Goal: Navigation & Orientation: Find specific page/section

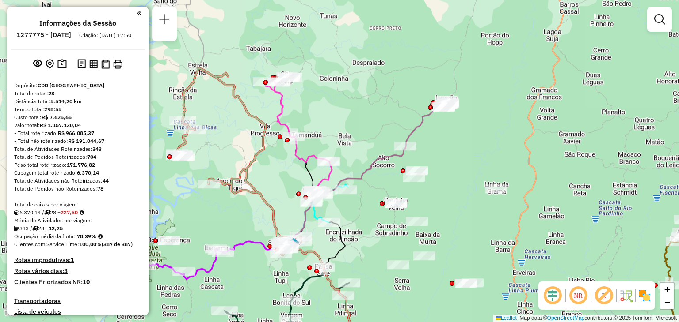
drag, startPoint x: 266, startPoint y: 157, endPoint x: 279, endPoint y: 162, distance: 13.7
click at [269, 171] on div "Janela de atendimento Grade de atendimento Capacidade Transportadoras Veículos …" at bounding box center [339, 161] width 679 height 322
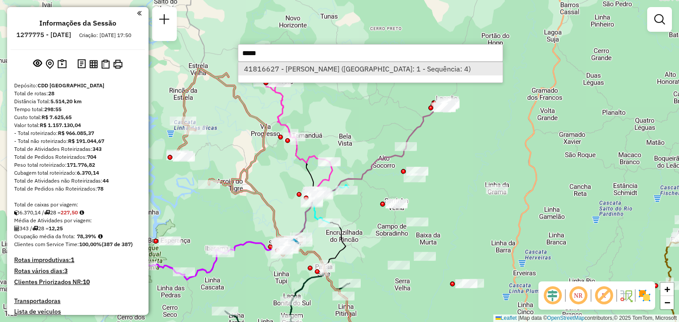
type input "*****"
click at [292, 69] on li "41816627 - [PERSON_NAME] ([GEOGRAPHIC_DATA]: 1 - Sequência: 4)" at bounding box center [370, 68] width 264 height 13
select select "**********"
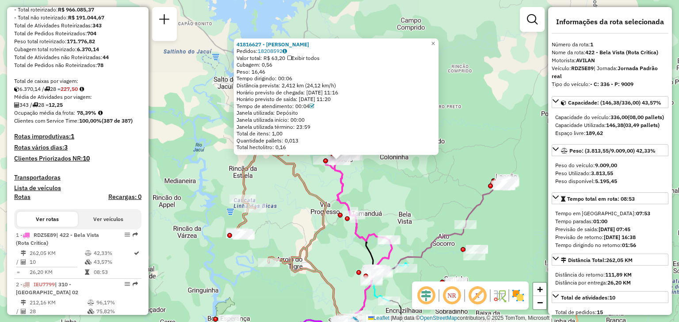
scroll to position [354, 0]
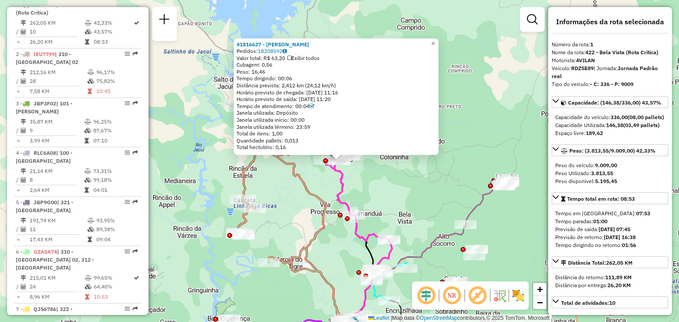
drag, startPoint x: 401, startPoint y: 202, endPoint x: 391, endPoint y: 235, distance: 34.8
click at [391, 235] on div "41816627 - [PERSON_NAME] Pedidos: 18208592 Valor total: R$ 63,20 Exibir todos C…" at bounding box center [339, 161] width 679 height 322
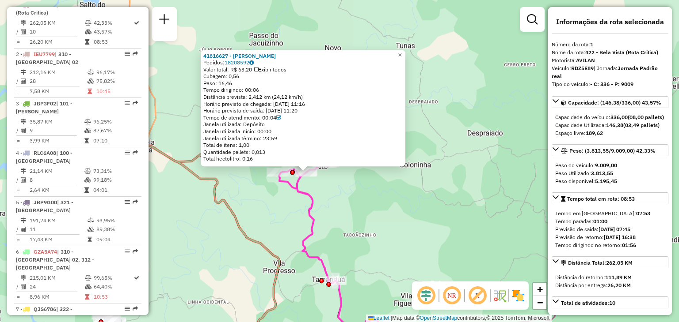
drag, startPoint x: 378, startPoint y: 194, endPoint x: 371, endPoint y: 212, distance: 19.0
click at [371, 212] on div "41816627 - [PERSON_NAME] Pedidos: 18208592 Valor total: R$ 63,20 Exibir todos C…" at bounding box center [339, 161] width 679 height 322
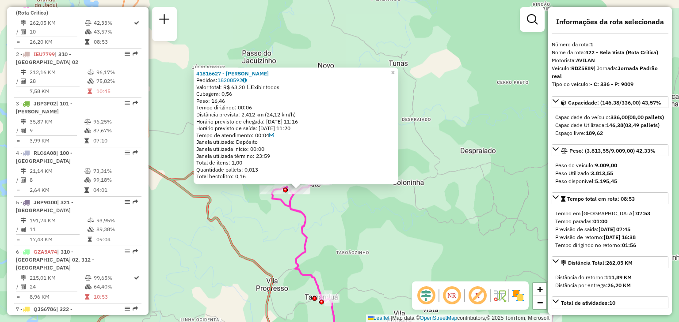
click at [326, 209] on div "41816627 - [PERSON_NAME] Pedidos: 18208592 Valor total: R$ 63,20 Exibir todos C…" at bounding box center [339, 161] width 679 height 322
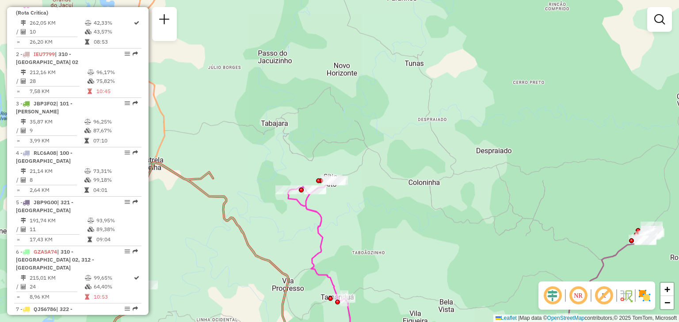
drag, startPoint x: 424, startPoint y: 133, endPoint x: 410, endPoint y: 140, distance: 15.6
click at [410, 140] on div "Janela de atendimento Grade de atendimento Capacidade Transportadoras Veículos …" at bounding box center [339, 161] width 679 height 322
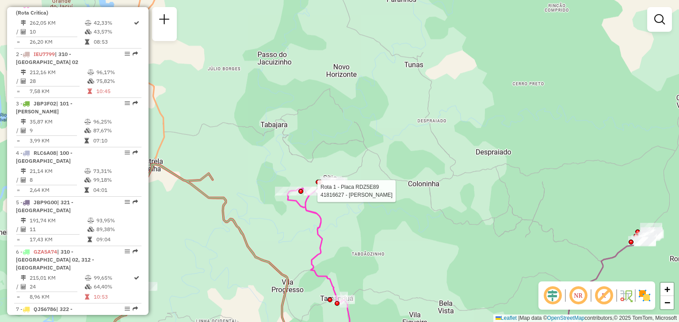
click at [318, 196] on div at bounding box center [314, 191] width 22 height 9
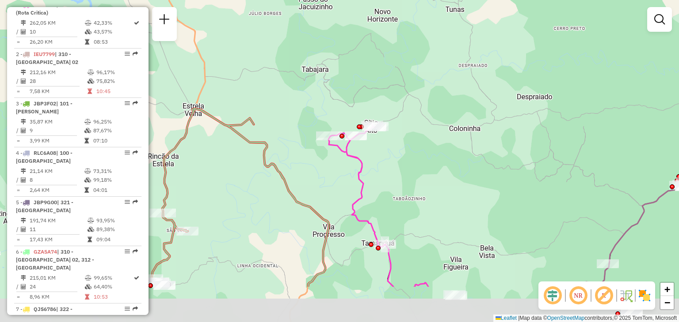
drag, startPoint x: 330, startPoint y: 257, endPoint x: 348, endPoint y: 186, distance: 73.0
click at [348, 186] on div "Janela de atendimento Grade de atendimento Capacidade Transportadoras Veículos …" at bounding box center [339, 161] width 679 height 322
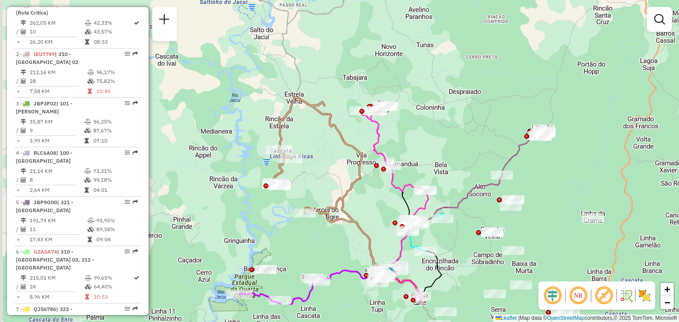
drag, startPoint x: 359, startPoint y: 201, endPoint x: 383, endPoint y: 152, distance: 55.1
click at [383, 152] on icon at bounding box center [393, 149] width 64 height 86
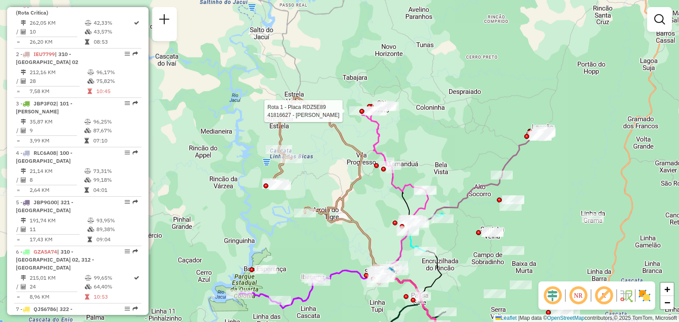
select select "**********"
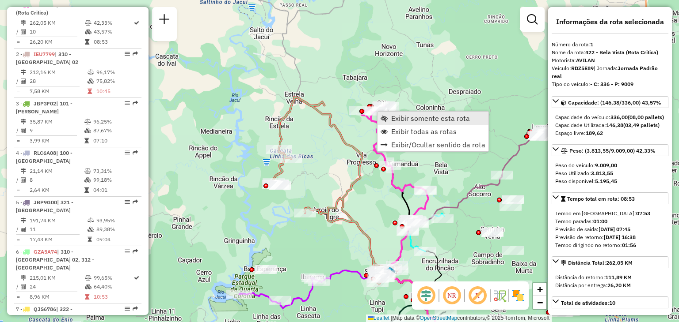
click at [396, 119] on span "Exibir somente esta rota" at bounding box center [430, 118] width 79 height 7
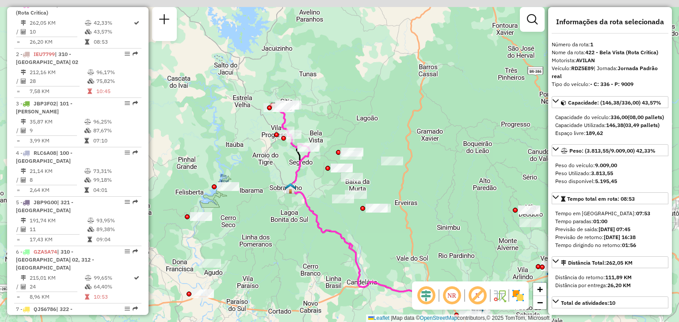
drag, startPoint x: 306, startPoint y: 97, endPoint x: 345, endPoint y: 145, distance: 61.6
click at [345, 145] on div "Janela de atendimento Grade de atendimento Capacidade Transportadoras Veículos …" at bounding box center [339, 161] width 679 height 322
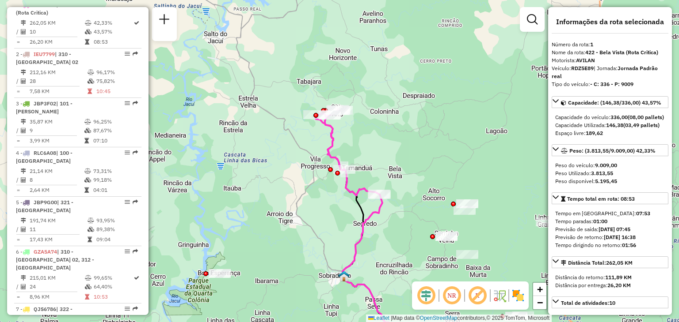
drag, startPoint x: 288, startPoint y: 200, endPoint x: 313, endPoint y: 168, distance: 39.7
click at [320, 193] on div "Janela de atendimento Grade de atendimento Capacidade Transportadoras Veículos …" at bounding box center [339, 161] width 679 height 322
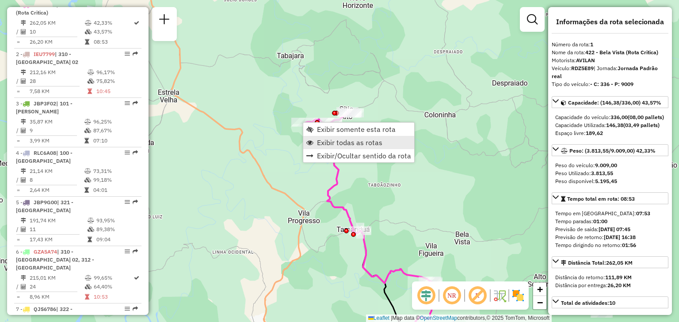
click at [313, 147] on link "Exibir todas as rotas" at bounding box center [358, 142] width 111 height 13
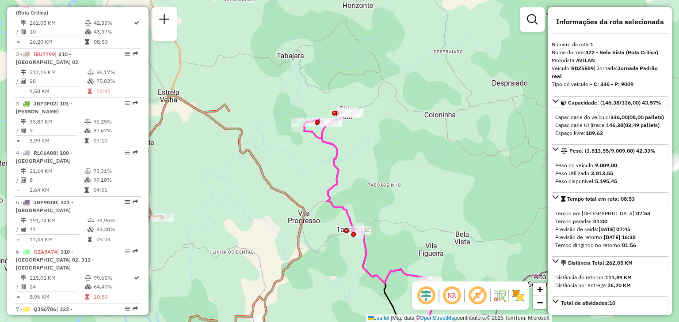
drag, startPoint x: 317, startPoint y: 192, endPoint x: 262, endPoint y: 69, distance: 134.7
click at [262, 69] on div "Janela de atendimento Grade de atendimento Capacidade Transportadoras Veículos …" at bounding box center [339, 161] width 679 height 322
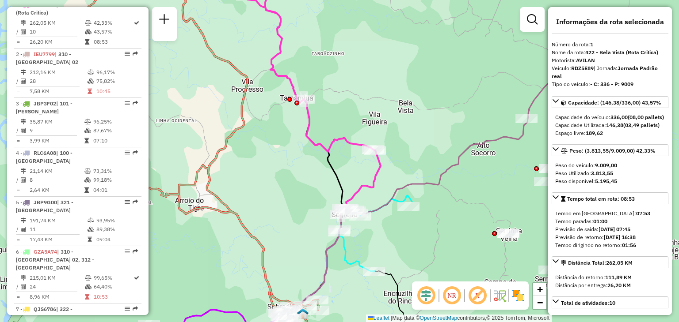
drag, startPoint x: 268, startPoint y: 179, endPoint x: 256, endPoint y: 50, distance: 129.1
click at [256, 50] on div "Janela de atendimento Grade de atendimento Capacidade Transportadoras Veículos …" at bounding box center [339, 161] width 679 height 322
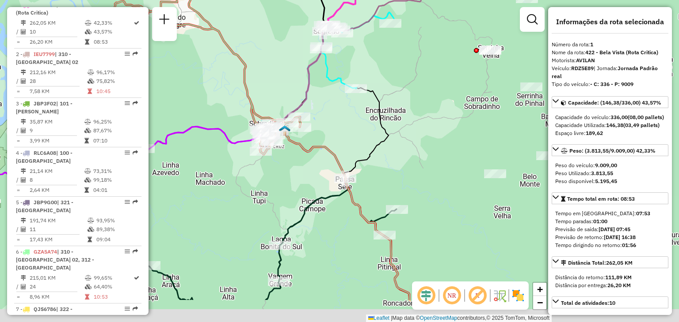
drag, startPoint x: 300, startPoint y: 223, endPoint x: 294, endPoint y: 138, distance: 84.6
click at [294, 138] on div "Janela de atendimento Grade de atendimento Capacidade Transportadoras Veículos …" at bounding box center [339, 161] width 679 height 322
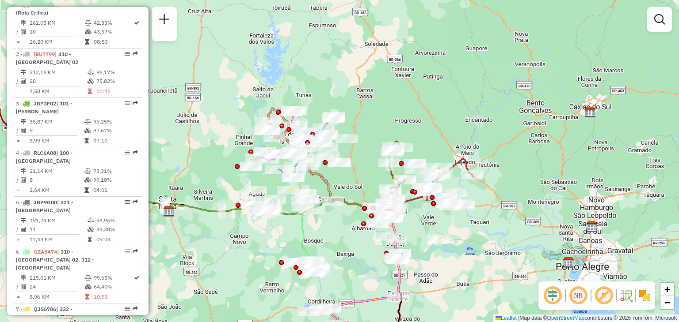
drag, startPoint x: 335, startPoint y: 250, endPoint x: 322, endPoint y: 172, distance: 78.9
click at [322, 172] on div "Janela de atendimento Grade de atendimento Capacidade Transportadoras Veículos …" at bounding box center [339, 161] width 679 height 322
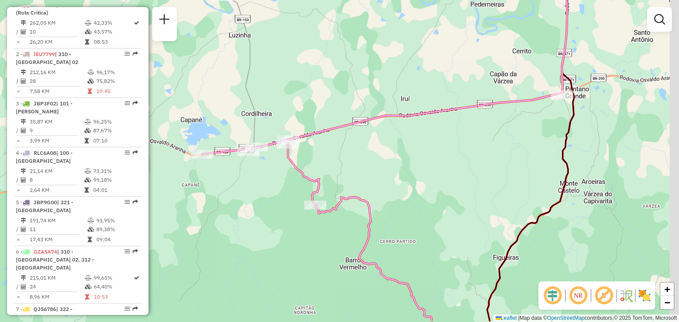
drag, startPoint x: 360, startPoint y: 181, endPoint x: 348, endPoint y: 142, distance: 40.9
click at [348, 144] on div "Janela de atendimento Grade de atendimento Capacidade Transportadoras Veículos …" at bounding box center [339, 161] width 679 height 322
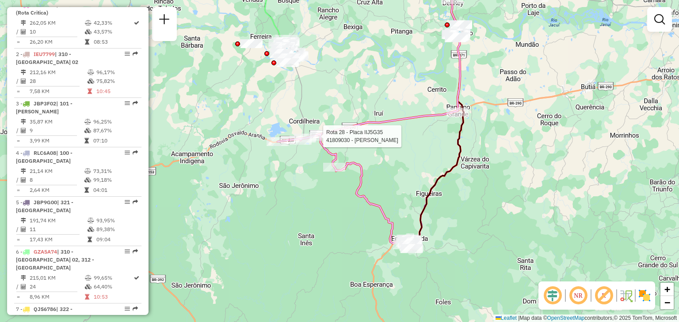
select select "**********"
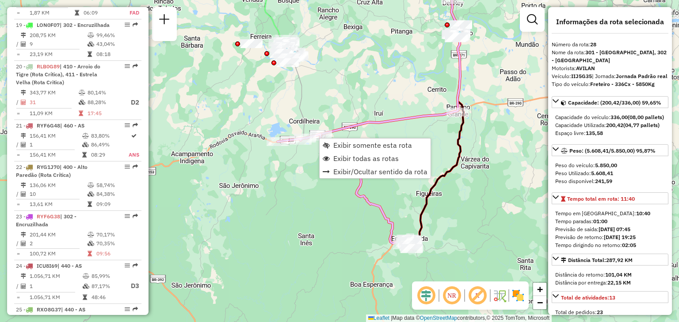
scroll to position [1573, 0]
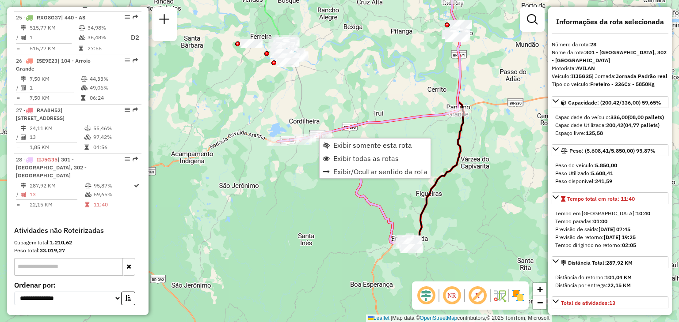
click at [448, 140] on div "Janela de atendimento Grade de atendimento Capacidade Transportadoras Veículos …" at bounding box center [339, 161] width 679 height 322
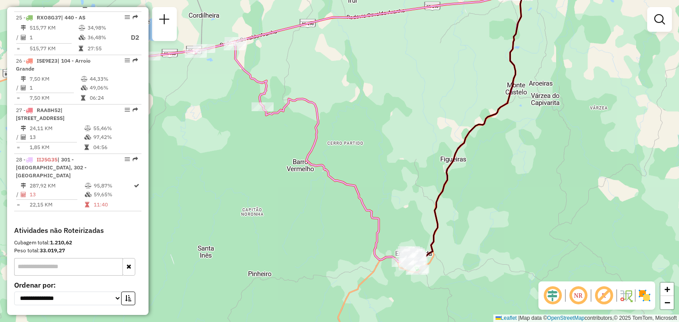
drag, startPoint x: 320, startPoint y: 125, endPoint x: 338, endPoint y: 141, distance: 23.1
click at [338, 141] on div "Janela de atendimento Grade de atendimento Capacidade Transportadoras Veículos …" at bounding box center [339, 161] width 679 height 322
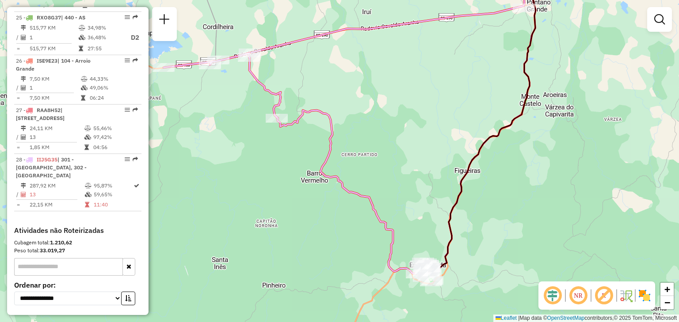
drag, startPoint x: 374, startPoint y: 94, endPoint x: 379, endPoint y: 100, distance: 8.1
click at [379, 100] on div "Janela de atendimento Grade de atendimento Capacidade Transportadoras Veículos …" at bounding box center [339, 161] width 679 height 322
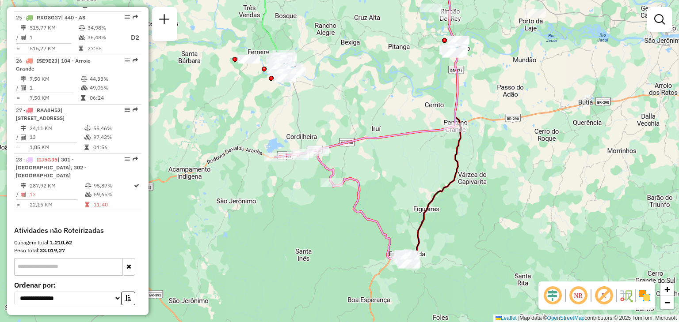
drag, startPoint x: 338, startPoint y: 119, endPoint x: 329, endPoint y: 124, distance: 10.5
click at [329, 123] on div "Janela de atendimento Grade de atendimento Capacidade Transportadoras Veículos …" at bounding box center [339, 161] width 679 height 322
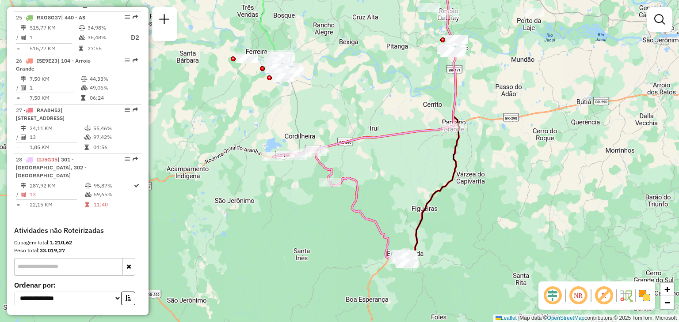
click at [360, 170] on div "Janela de atendimento Grade de atendimento Capacidade Transportadoras Veículos …" at bounding box center [339, 161] width 679 height 322
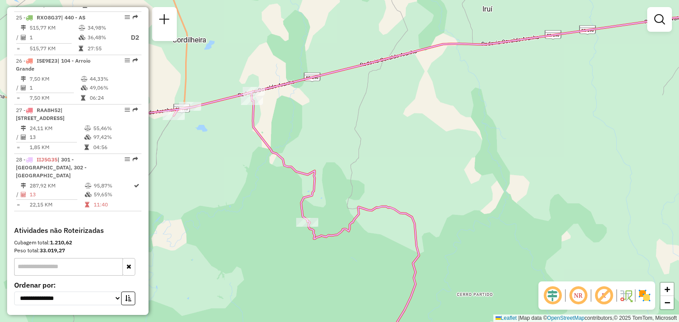
drag, startPoint x: 279, startPoint y: 126, endPoint x: 285, endPoint y: 136, distance: 11.7
click at [285, 136] on div "Janela de atendimento Grade de atendimento Capacidade Transportadoras Veículos …" at bounding box center [339, 161] width 679 height 322
drag, startPoint x: 246, startPoint y: 135, endPoint x: 255, endPoint y: 135, distance: 9.3
click at [255, 135] on div "Janela de atendimento Grade de atendimento Capacidade Transportadoras Veículos …" at bounding box center [339, 161] width 679 height 322
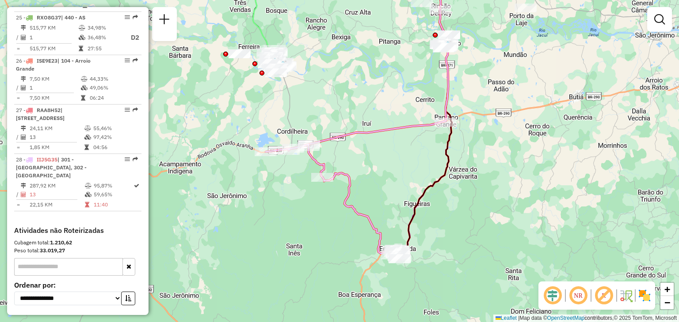
drag, startPoint x: 334, startPoint y: 144, endPoint x: 338, endPoint y: 153, distance: 10.2
click at [338, 153] on div "Janela de atendimento Grade de atendimento Capacidade Transportadoras Veículos …" at bounding box center [339, 161] width 679 height 322
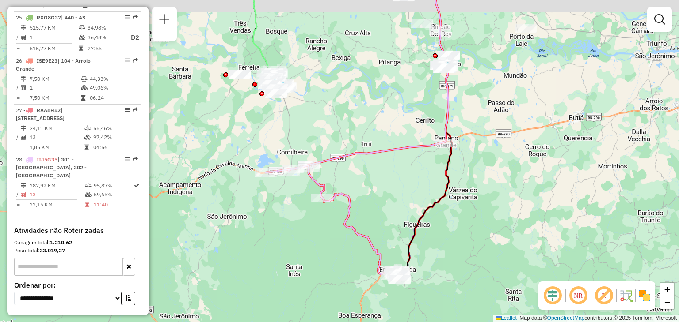
drag, startPoint x: 404, startPoint y: 175, endPoint x: 396, endPoint y: 220, distance: 45.3
click at [396, 220] on div "Janela de atendimento Grade de atendimento Capacidade Transportadoras Veículos …" at bounding box center [339, 161] width 679 height 322
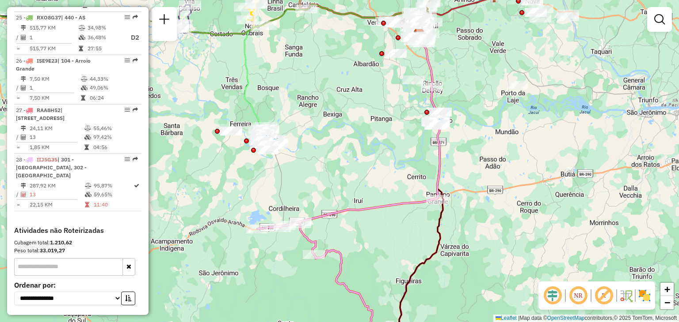
drag, startPoint x: 387, startPoint y: 171, endPoint x: 391, endPoint y: 193, distance: 22.7
click at [391, 193] on div "Janela de atendimento Grade de atendimento Capacidade Transportadoras Veículos …" at bounding box center [339, 161] width 679 height 322
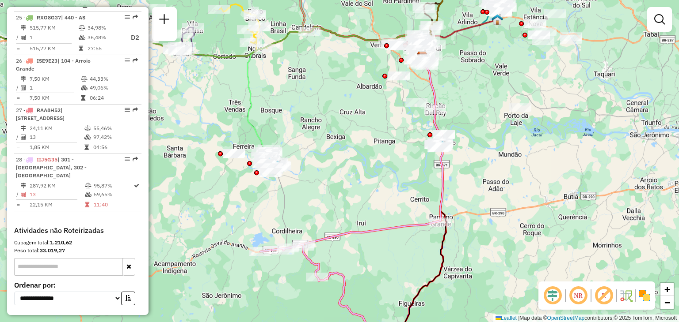
click at [337, 138] on div "Janela de atendimento Grade de atendimento Capacidade Transportadoras Veículos …" at bounding box center [339, 161] width 679 height 322
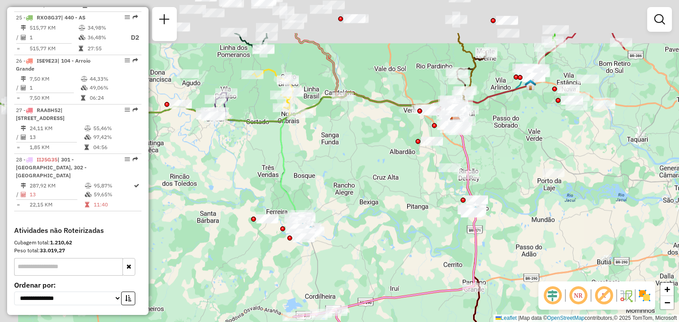
drag, startPoint x: 315, startPoint y: 162, endPoint x: 319, endPoint y: 167, distance: 6.6
click at [319, 167] on div "Janela de atendimento Grade de atendimento Capacidade Transportadoras Veículos …" at bounding box center [339, 161] width 679 height 322
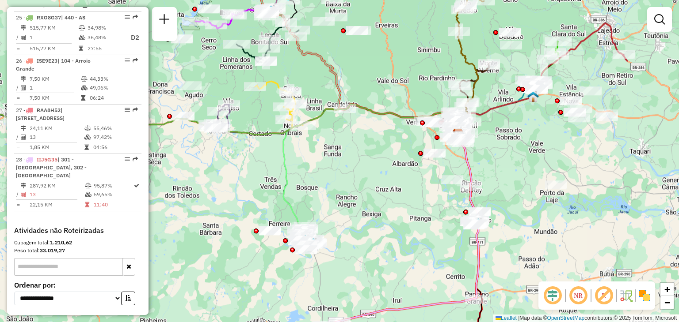
drag, startPoint x: 254, startPoint y: 137, endPoint x: 293, endPoint y: 197, distance: 71.4
click at [292, 198] on div "Janela de atendimento Grade de atendimento Capacidade Transportadoras Veículos …" at bounding box center [339, 161] width 679 height 322
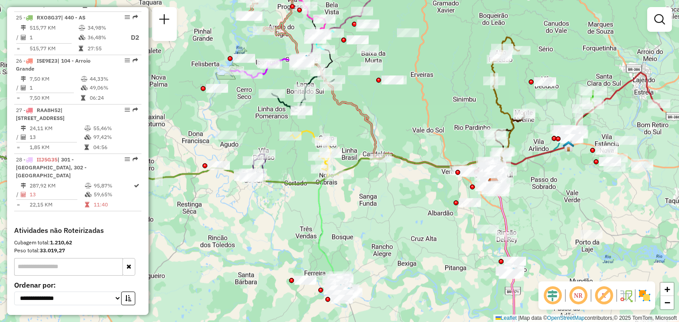
drag, startPoint x: 312, startPoint y: 120, endPoint x: 325, endPoint y: 174, distance: 55.4
click at [325, 174] on div "Rota 7 - Placa QJS6786 41809818 - [PERSON_NAME] DIAS 03 Janela de atendimento G…" at bounding box center [339, 161] width 679 height 322
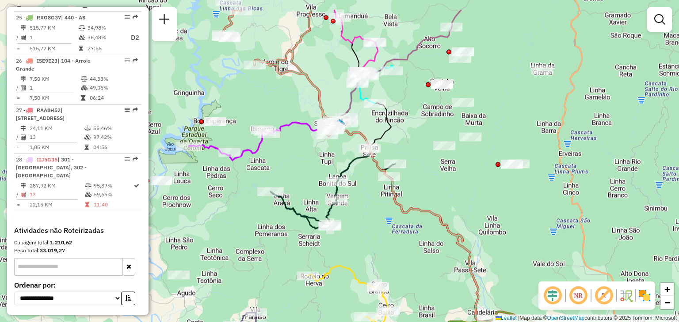
click at [373, 197] on div "Janela de atendimento Grade de atendimento Capacidade Transportadoras Veículos …" at bounding box center [339, 161] width 679 height 322
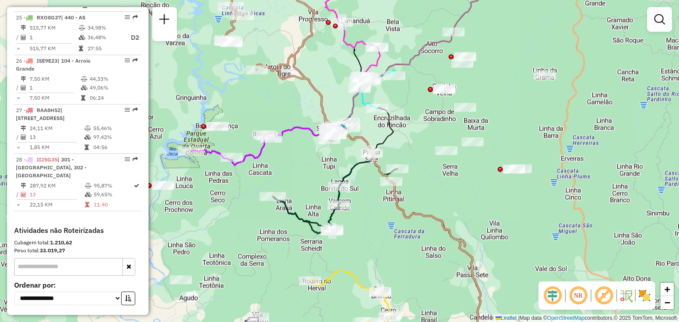
drag, startPoint x: 288, startPoint y: 162, endPoint x: 295, endPoint y: 174, distance: 13.6
click at [295, 174] on div "Janela de atendimento Grade de atendimento Capacidade Transportadoras Veículos …" at bounding box center [339, 161] width 679 height 322
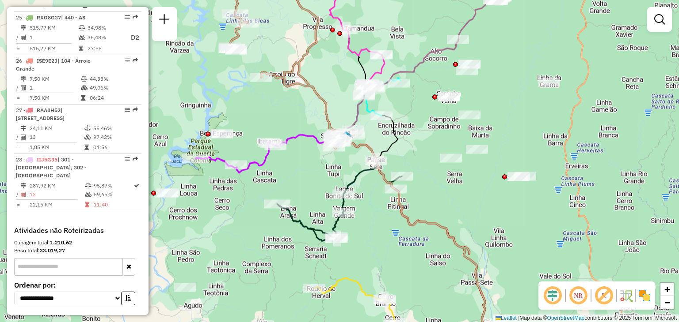
drag, startPoint x: 300, startPoint y: 220, endPoint x: 302, endPoint y: 243, distance: 23.0
click at [302, 243] on div "Janela de atendimento Grade de atendimento Capacidade Transportadoras Veículos …" at bounding box center [339, 161] width 679 height 322
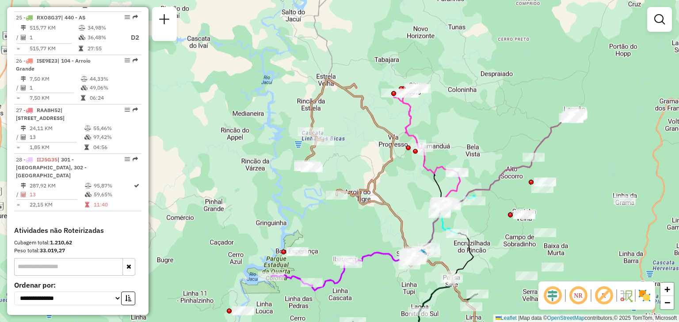
drag, startPoint x: 412, startPoint y: 232, endPoint x: 382, endPoint y: 208, distance: 38.6
click at [382, 209] on icon at bounding box center [367, 173] width 124 height 187
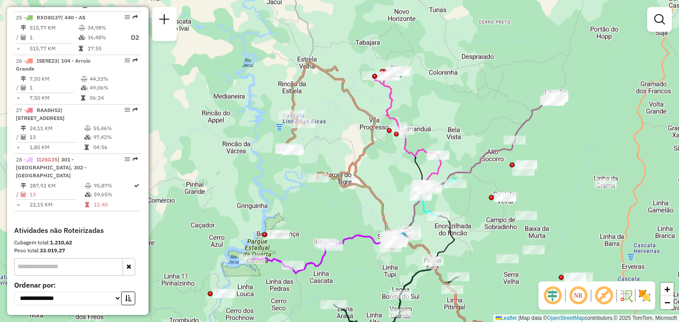
click at [262, 188] on div "Janela de atendimento Grade de atendimento Capacidade Transportadoras Veículos …" at bounding box center [339, 161] width 679 height 322
drag, startPoint x: 375, startPoint y: 225, endPoint x: 301, endPoint y: 157, distance: 100.1
click at [306, 163] on div "Rota 20 - Placa RLB0G89 41807123 - [PERSON_NAME] de atendimento Grade de atendi…" at bounding box center [339, 161] width 679 height 322
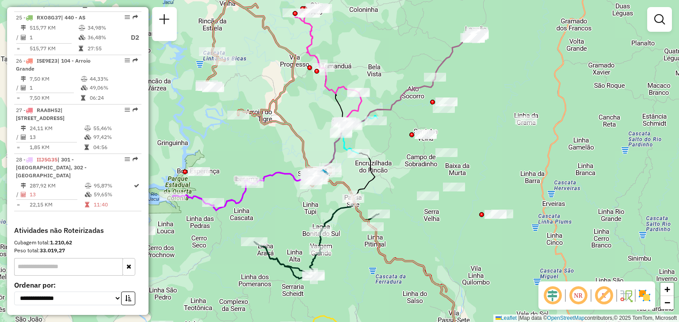
drag, startPoint x: 411, startPoint y: 168, endPoint x: 359, endPoint y: 186, distance: 55.0
click at [359, 186] on div "Janela de atendimento Grade de atendimento Capacidade Transportadoras Veículos …" at bounding box center [339, 161] width 679 height 322
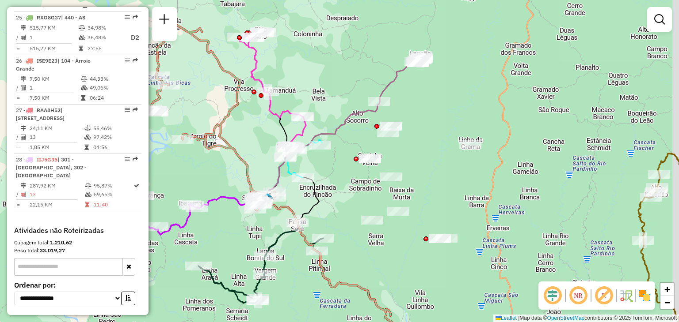
drag, startPoint x: 360, startPoint y: 179, endPoint x: 356, endPoint y: 186, distance: 8.2
click at [355, 187] on div "Janela de atendimento Grade de atendimento Capacidade Transportadoras Veículos …" at bounding box center [339, 161] width 679 height 322
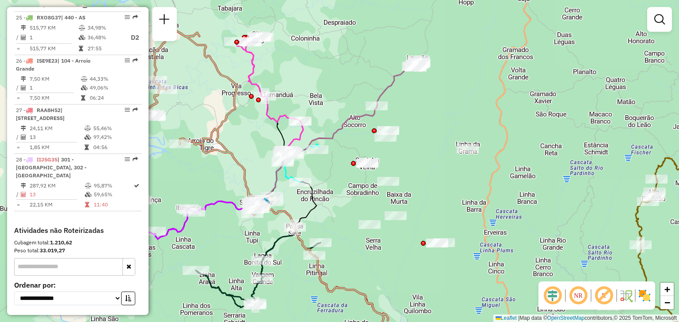
drag, startPoint x: 452, startPoint y: 117, endPoint x: 436, endPoint y: 112, distance: 16.6
click at [436, 112] on div "Janela de atendimento Grade de atendimento Capacidade Transportadoras Veículos …" at bounding box center [339, 161] width 679 height 322
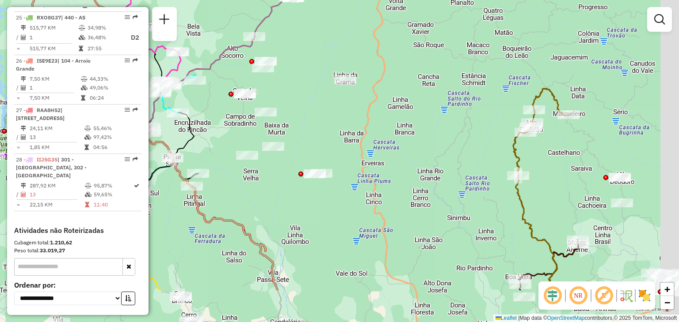
drag, startPoint x: 438, startPoint y: 94, endPoint x: 392, endPoint y: 62, distance: 55.3
click at [392, 62] on div "Janela de atendimento Grade de atendimento Capacidade Transportadoras Veículos …" at bounding box center [339, 161] width 679 height 322
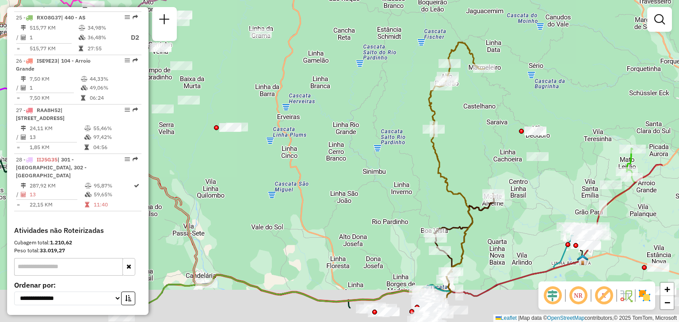
drag, startPoint x: 533, startPoint y: 81, endPoint x: 468, endPoint y: 48, distance: 73.1
click at [468, 48] on icon at bounding box center [456, 160] width 55 height 237
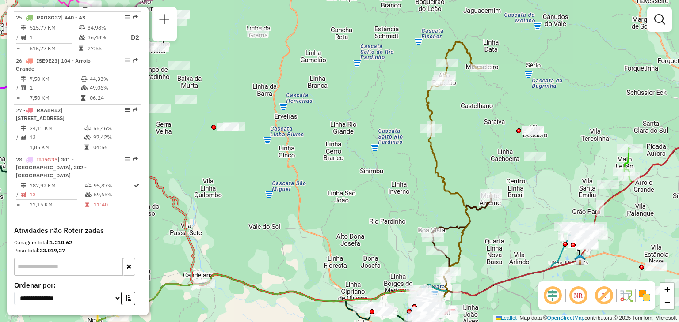
drag, startPoint x: 477, startPoint y: 143, endPoint x: 417, endPoint y: 83, distance: 84.7
click at [417, 78] on div "Janela de atendimento Grade de atendimento Capacidade Transportadoras Veículos …" at bounding box center [339, 161] width 679 height 322
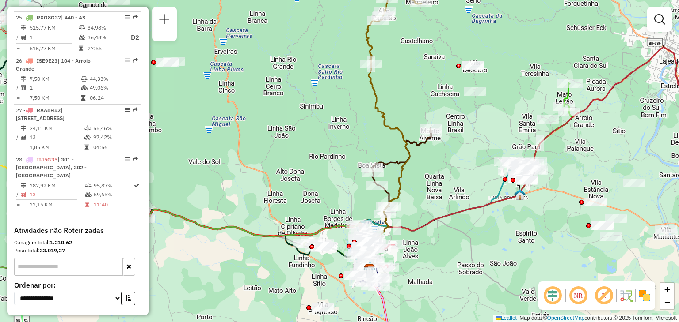
drag, startPoint x: 451, startPoint y: 193, endPoint x: 432, endPoint y: 150, distance: 47.6
click at [432, 150] on div "Rota 11 - Placa RAD2776 41816434 - [PERSON_NAME] Janela de atendimento Grade de…" at bounding box center [339, 161] width 679 height 322
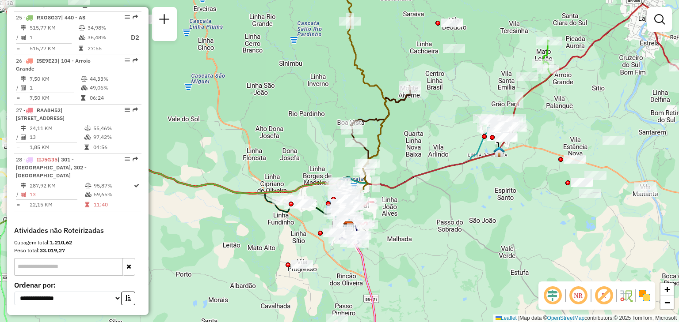
drag, startPoint x: 439, startPoint y: 154, endPoint x: 412, endPoint y: 156, distance: 27.5
click at [412, 156] on div "Janela de atendimento Grade de atendimento Capacidade Transportadoras Veículos …" at bounding box center [339, 161] width 679 height 322
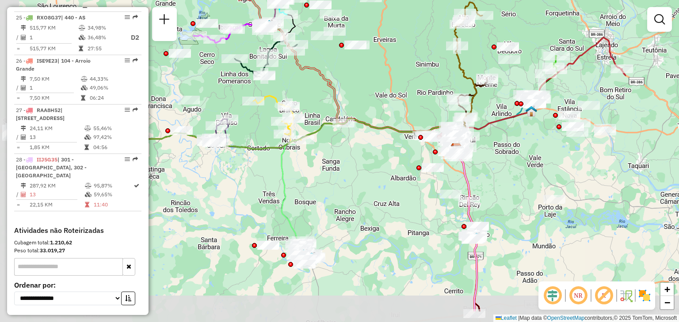
drag, startPoint x: 342, startPoint y: 118, endPoint x: 431, endPoint y: 72, distance: 99.6
click at [431, 72] on div "Janela de atendimento Grade de atendimento Capacidade Transportadoras Veículos …" at bounding box center [339, 161] width 679 height 322
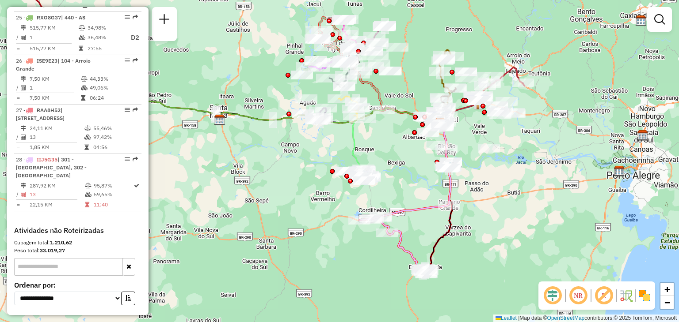
drag, startPoint x: 398, startPoint y: 137, endPoint x: 397, endPoint y: 148, distance: 11.1
click at [395, 168] on div "Janela de atendimento Grade de atendimento Capacidade Transportadoras Veículos …" at bounding box center [339, 161] width 679 height 322
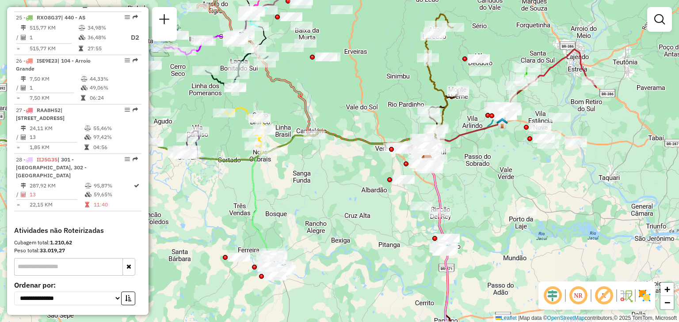
drag, startPoint x: 293, startPoint y: 158, endPoint x: 294, endPoint y: 151, distance: 7.2
click at [293, 152] on div "Janela de atendimento Grade de atendimento Capacidade Transportadoras Veículos …" at bounding box center [339, 161] width 679 height 322
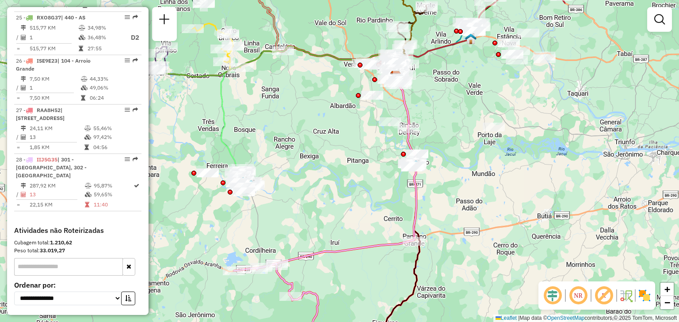
drag, startPoint x: 343, startPoint y: 239, endPoint x: 340, endPoint y: 185, distance: 54.8
click at [341, 183] on div "Janela de atendimento Grade de atendimento Capacidade Transportadoras Veículos …" at bounding box center [339, 161] width 679 height 322
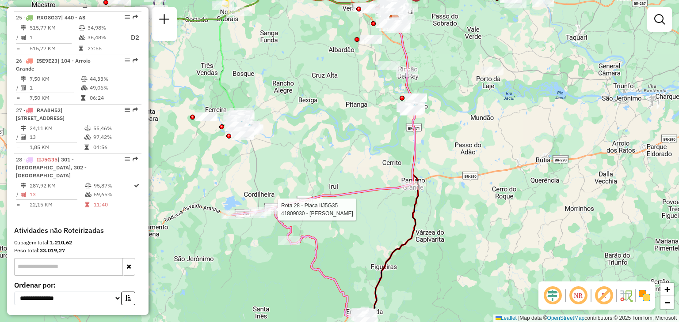
select select "**********"
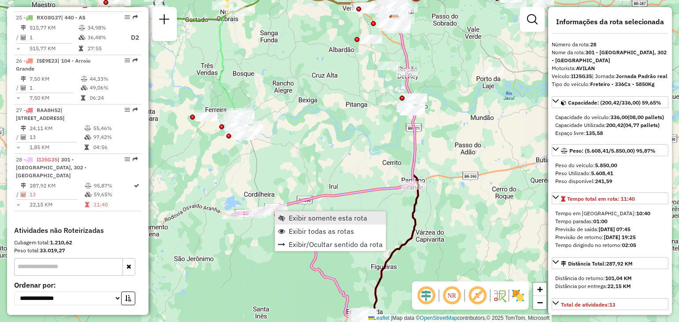
click at [291, 216] on span "Exibir somente esta rota" at bounding box center [327, 218] width 79 height 7
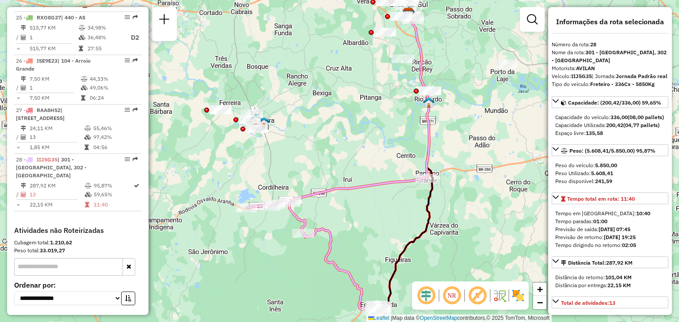
scroll to position [44, 0]
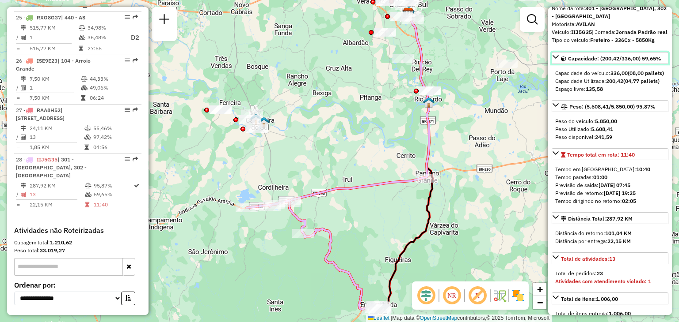
click at [629, 62] on span "Capacidade: (200,42/336,00) 59,65%" at bounding box center [614, 58] width 93 height 7
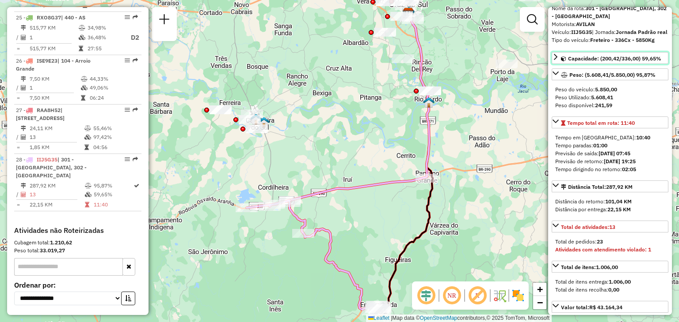
scroll to position [0, 0]
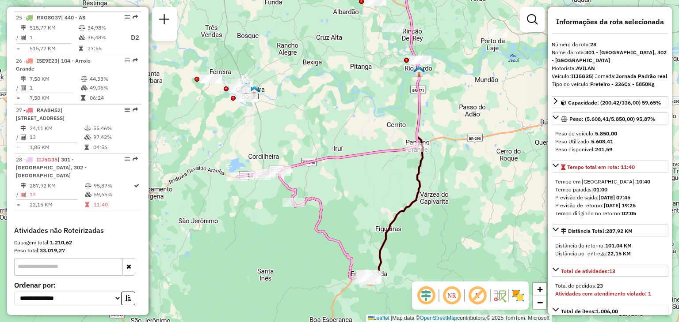
drag, startPoint x: 395, startPoint y: 153, endPoint x: 385, endPoint y: 122, distance: 32.4
click at [385, 122] on div "Janela de atendimento Grade de atendimento Capacidade Transportadoras Veículos …" at bounding box center [339, 161] width 679 height 322
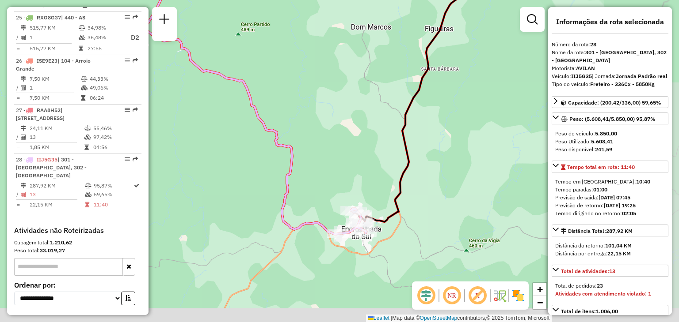
drag, startPoint x: 385, startPoint y: 262, endPoint x: 351, endPoint y: 187, distance: 82.0
click at [352, 183] on div "Janela de atendimento Grade de atendimento Capacidade Transportadoras Veículos …" at bounding box center [339, 161] width 679 height 322
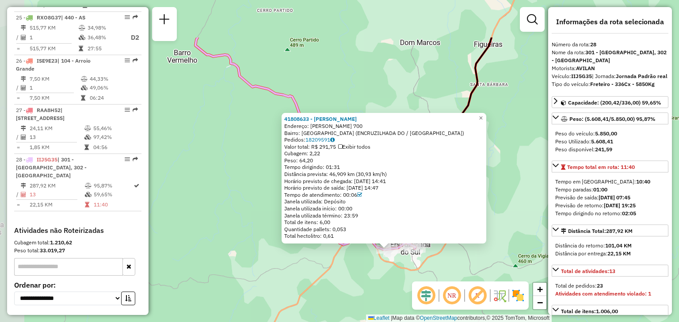
drag, startPoint x: 231, startPoint y: 213, endPoint x: 345, endPoint y: 281, distance: 133.0
click at [345, 281] on div "41808633 - [PERSON_NAME]: [PERSON_NAME] GENZ 700 Bairro: [GEOGRAPHIC_DATA] (ENC…" at bounding box center [339, 161] width 679 height 322
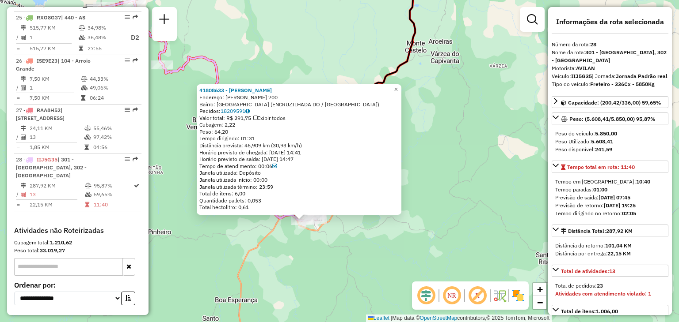
click at [243, 235] on div "41808633 - [PERSON_NAME]: [PERSON_NAME] GENZ 700 Bairro: [GEOGRAPHIC_DATA] (ENC…" at bounding box center [339, 161] width 679 height 322
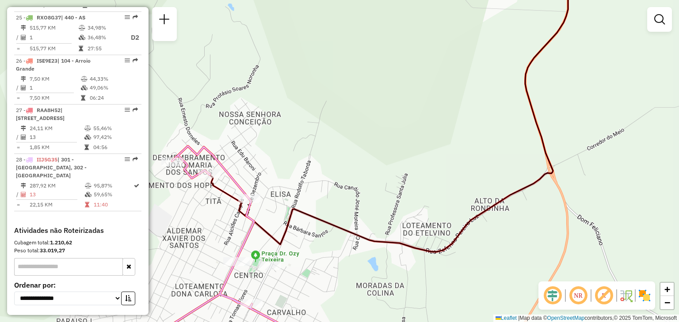
click at [384, 240] on icon at bounding box center [388, 110] width 358 height 284
select select "**********"
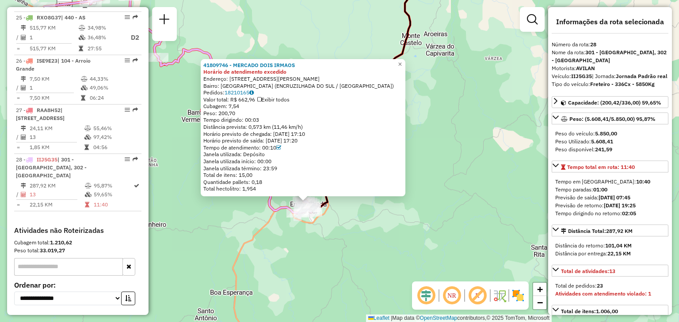
click at [361, 221] on div "41809746 - MERCADO DOIS IRMAOS Horário de atendimento excedido Endereço: [STREE…" at bounding box center [339, 161] width 679 height 322
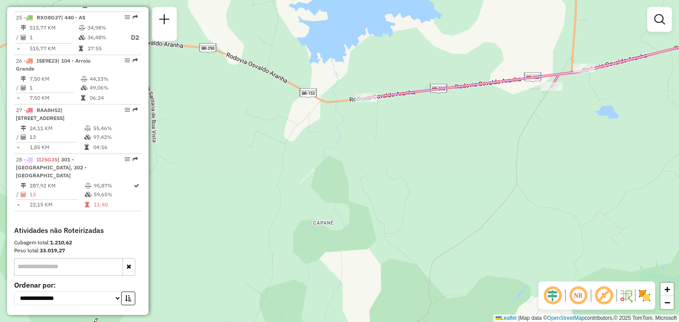
click at [361, 91] on div "Rota 28 - Placa IIJ5G35 41807618 - VANIA PRADE DE QUADR Janela de atendimento G…" at bounding box center [339, 161] width 679 height 322
select select "**********"
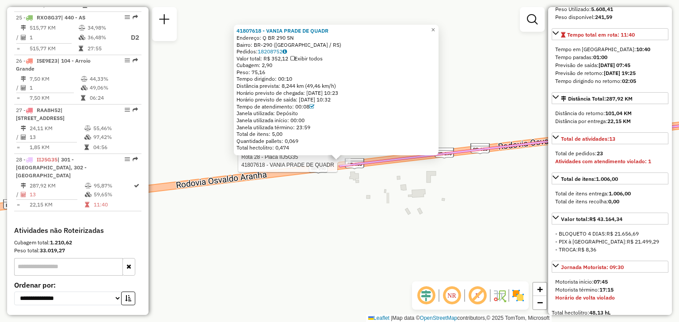
scroll to position [88, 0]
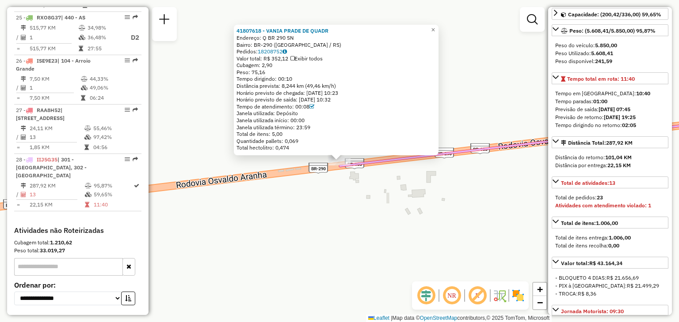
click at [335, 212] on div "Rota 28 - Placa IIJ5G35 41807618 - VANIA PRADE DE QUADR 41807618 - VANIA PRADE …" at bounding box center [339, 161] width 679 height 322
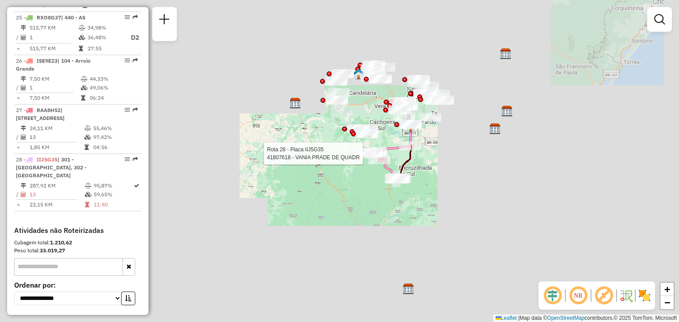
select select "**********"
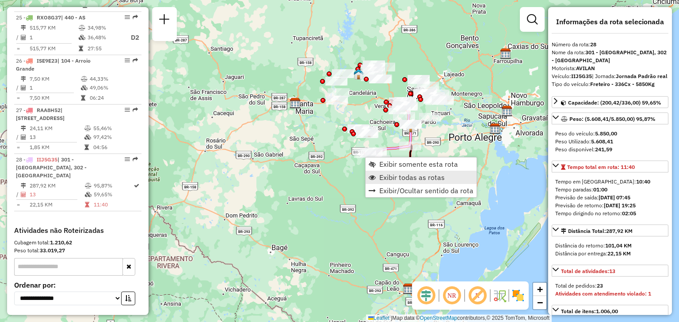
click at [385, 177] on span "Exibir todas as rotas" at bounding box center [411, 177] width 65 height 7
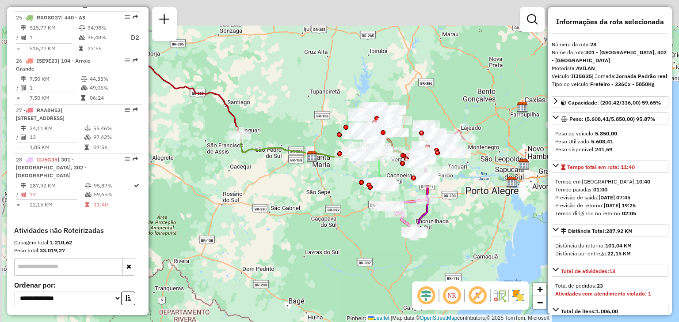
drag, startPoint x: 371, startPoint y: 120, endPoint x: 390, endPoint y: 175, distance: 58.0
click at [389, 174] on div "Janela de atendimento Grade de atendimento Capacidade Transportadoras Veículos …" at bounding box center [339, 161] width 679 height 322
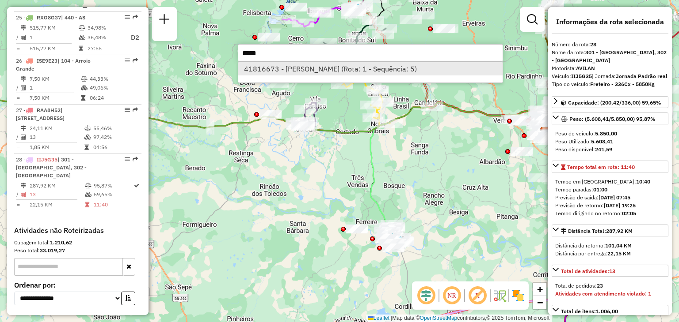
type input "*****"
click at [309, 73] on li "41816673 - [PERSON_NAME] (Rota: 1 - Sequência: 5)" at bounding box center [370, 68] width 264 height 13
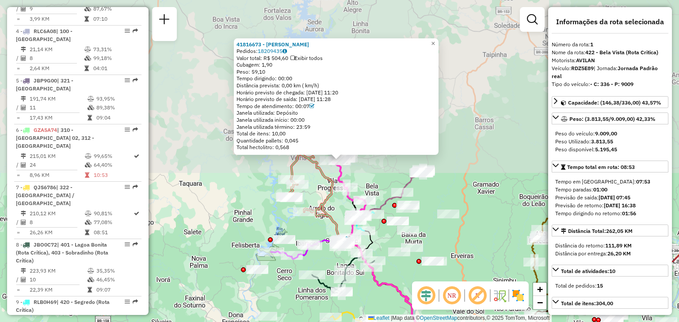
scroll to position [354, 0]
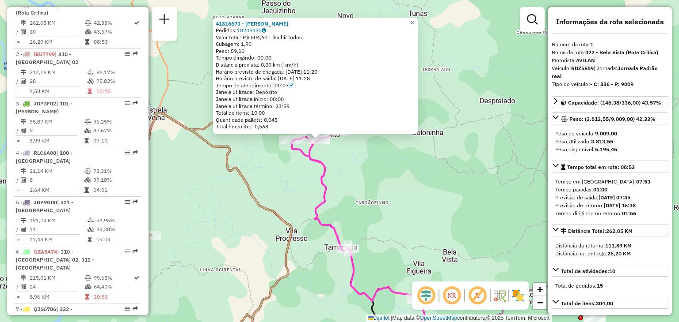
click at [292, 171] on div "Rota 1 - Placa RDZ5E89 41816356 - [PERSON_NAME] 41816673 - [PERSON_NAME]: 18209…" at bounding box center [339, 161] width 679 height 322
drag, startPoint x: 303, startPoint y: 183, endPoint x: 311, endPoint y: 170, distance: 14.8
click at [303, 182] on div "Rota 1 - Placa RDZ5E89 41816356 - [PERSON_NAME] 41816673 - [PERSON_NAME]: 18209…" at bounding box center [339, 161] width 679 height 322
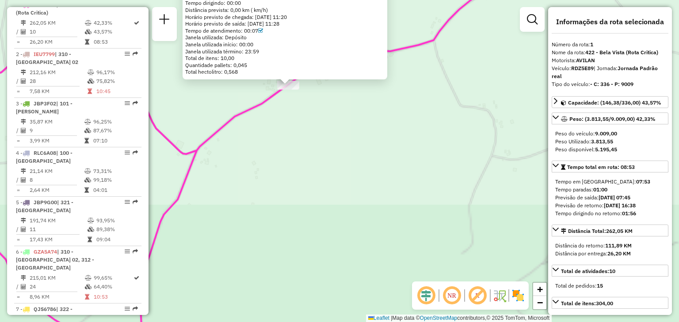
click at [293, 146] on div "41816673 - [PERSON_NAME]: 18209435 Valor total: R$ 504,60 Exibir todos Cubagem:…" at bounding box center [339, 161] width 679 height 322
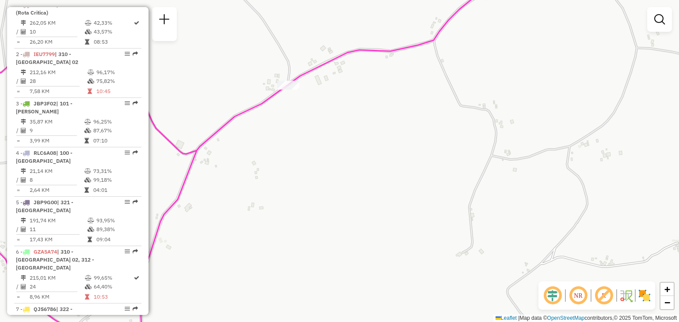
drag, startPoint x: 302, startPoint y: 120, endPoint x: 301, endPoint y: 159, distance: 39.3
click at [301, 159] on div "Janela de atendimento Grade de atendimento Capacidade Transportadoras Veículos …" at bounding box center [339, 161] width 679 height 322
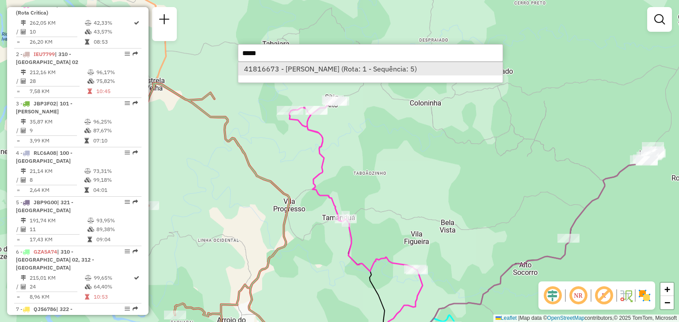
type input "*****"
click at [285, 72] on li "41816673 - [PERSON_NAME] (Rota: 1 - Sequência: 5)" at bounding box center [370, 68] width 264 height 13
select select "**********"
